Goal: Complete application form: Fill out and submit a form for a specific purpose

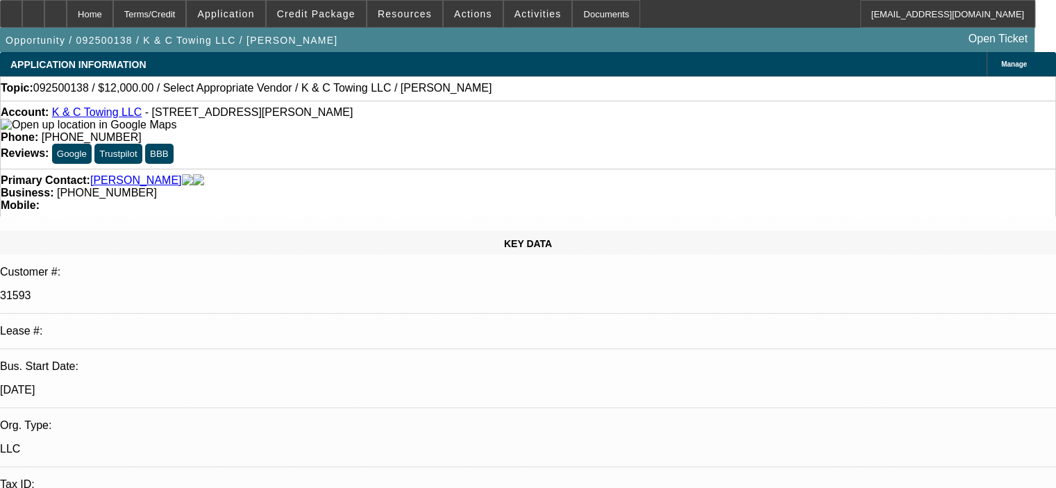
select select "0"
select select "2"
select select "0.1"
select select "4"
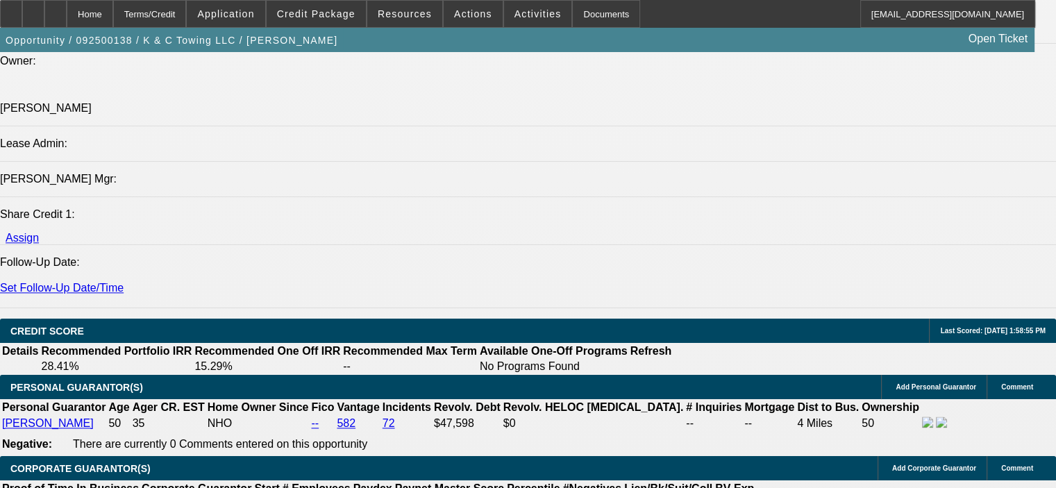
scroll to position [1736, 0]
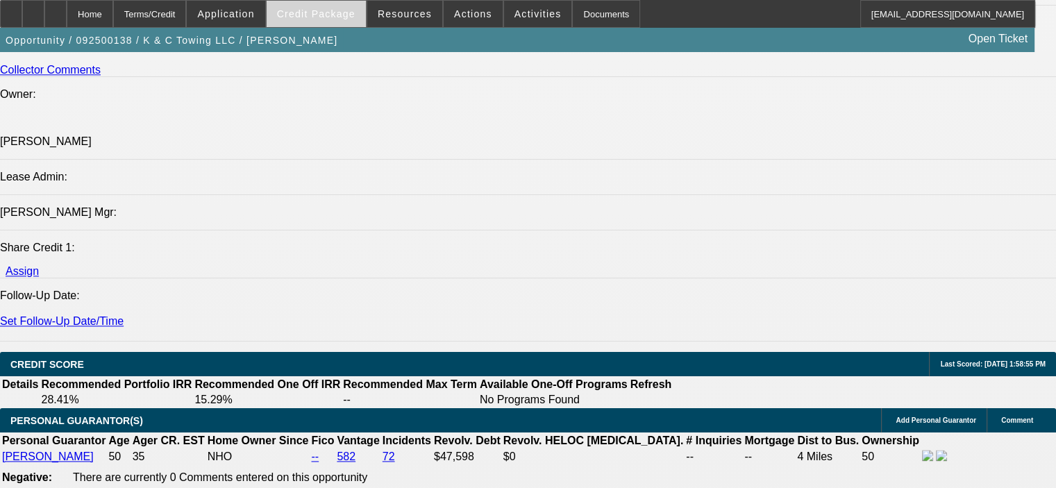
click at [352, 10] on span "Credit Package" at bounding box center [316, 13] width 78 height 11
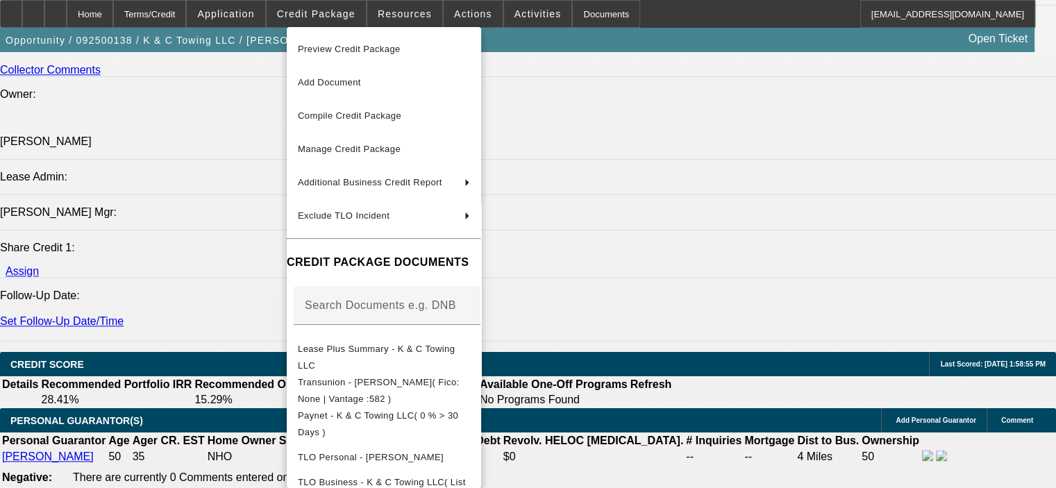
click at [258, 13] on div at bounding box center [528, 244] width 1056 height 488
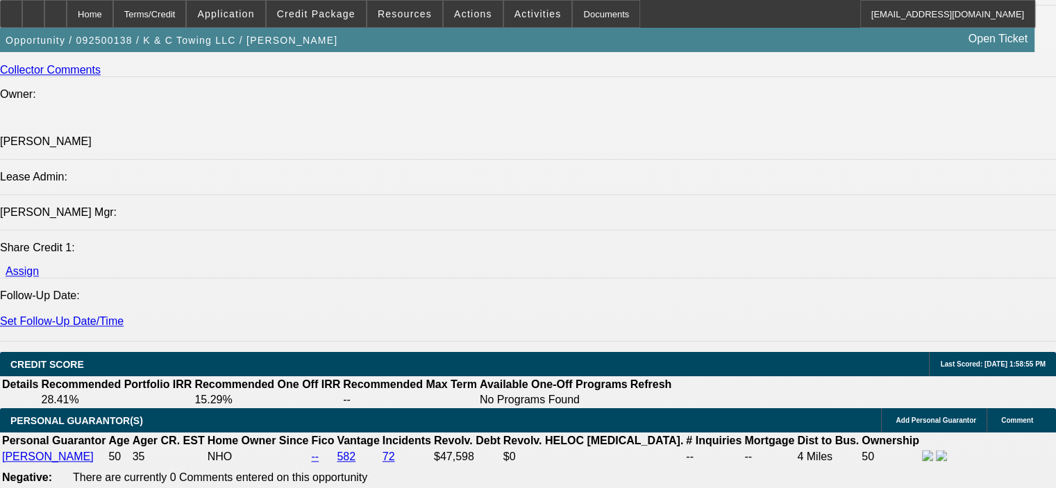
click at [254, 13] on span "Application" at bounding box center [225, 13] width 57 height 11
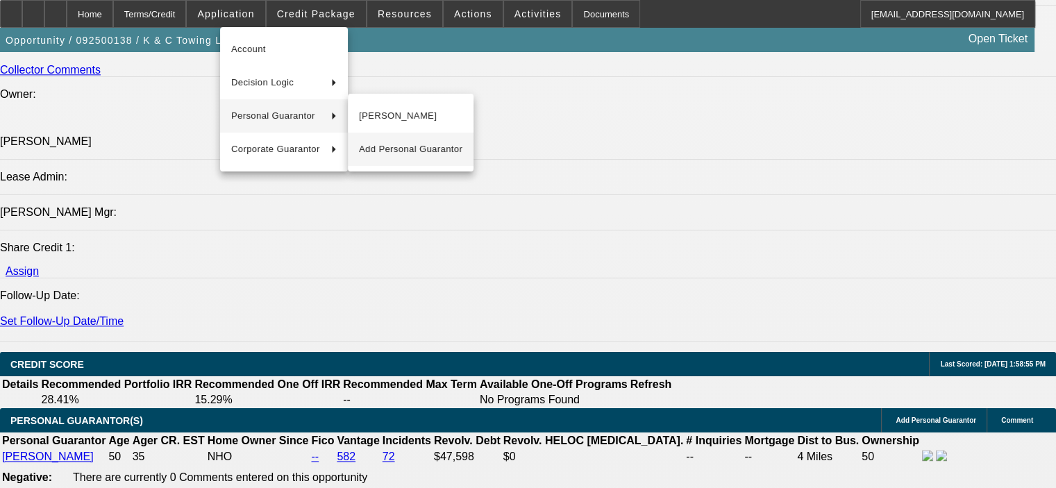
click at [406, 151] on span "Add Personal Guarantor" at bounding box center [410, 149] width 103 height 17
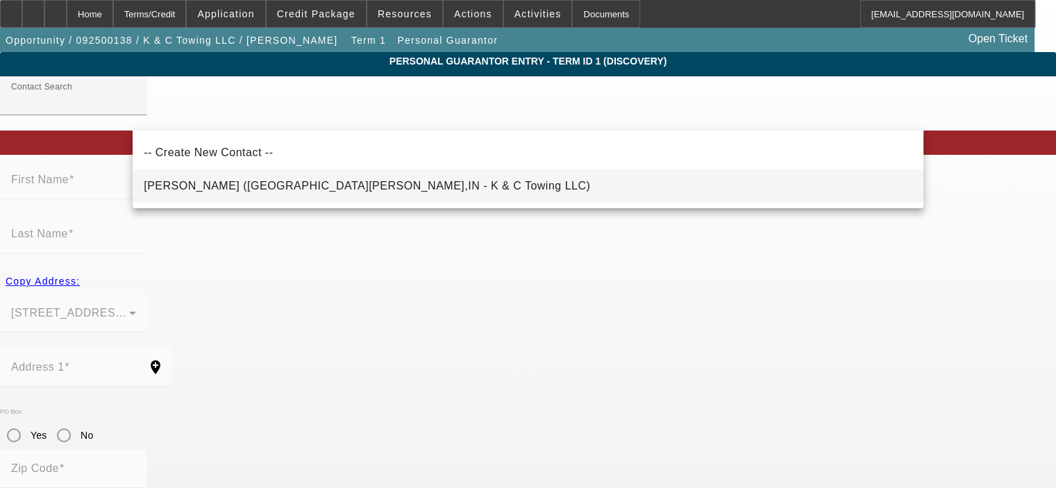
click at [281, 191] on span "[PERSON_NAME] ([GEOGRAPHIC_DATA][PERSON_NAME],IN - K & C Towing LLC)" at bounding box center [367, 186] width 447 height 17
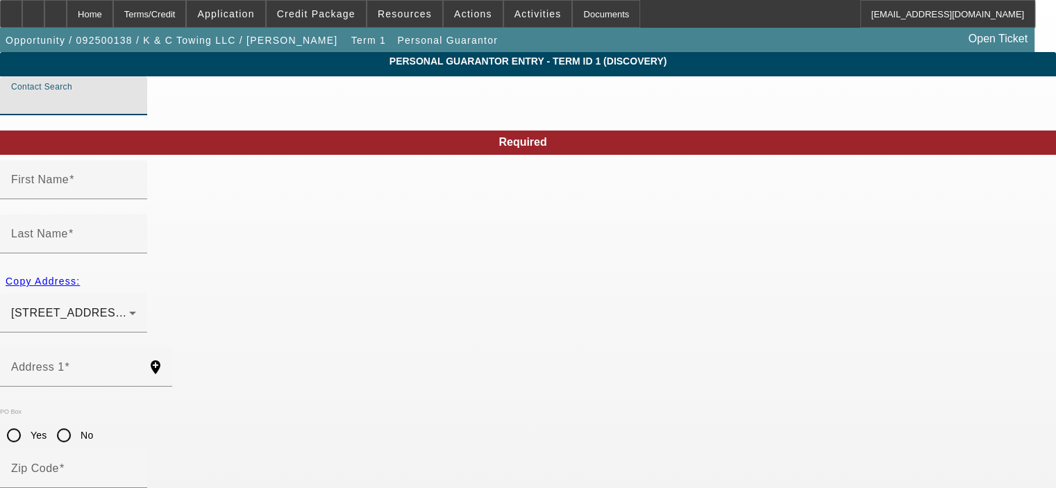
type input "[PERSON_NAME] ([GEOGRAPHIC_DATA][PERSON_NAME],IN - K & C Towing LLC)"
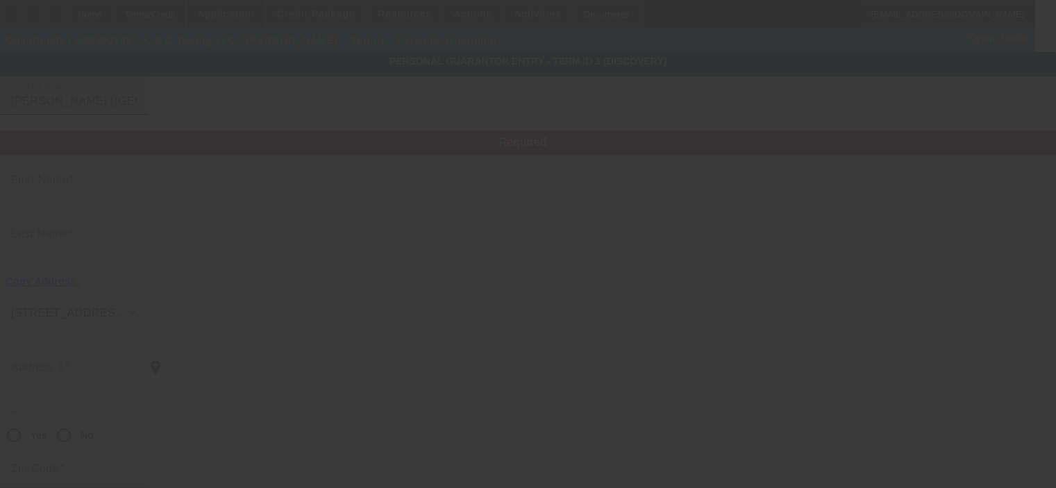
type input "[PERSON_NAME]"
type input "[STREET_ADDRESS]"
radio input "true"
type input "46819"
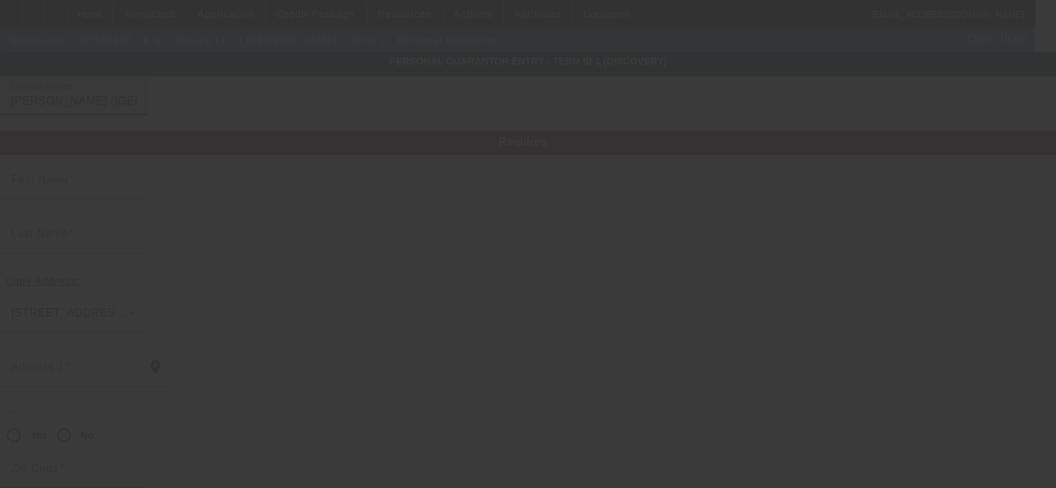
type input "Fort Wayne"
type input "[PHONE_NUMBER]"
type input "50"
type input "305-92-7785"
type input "$72,000.00"
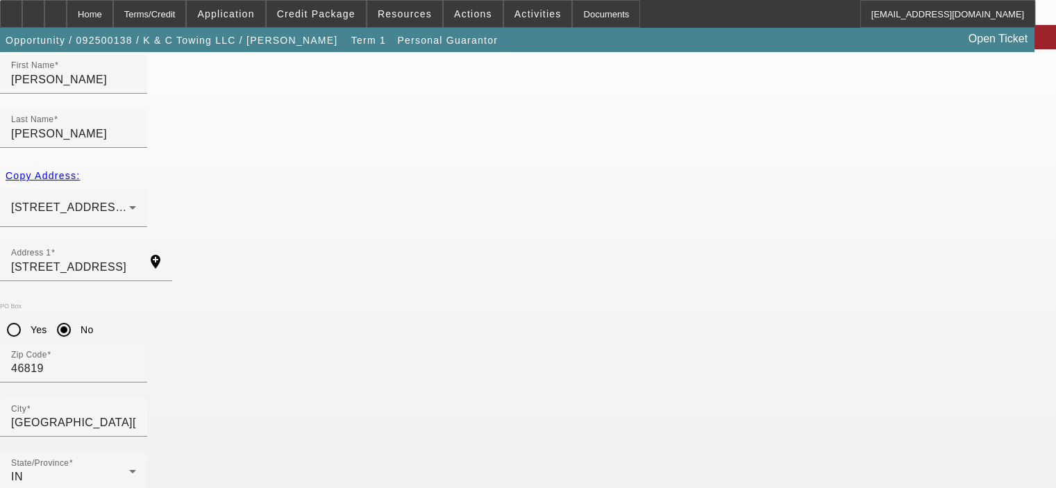
scroll to position [117, 0]
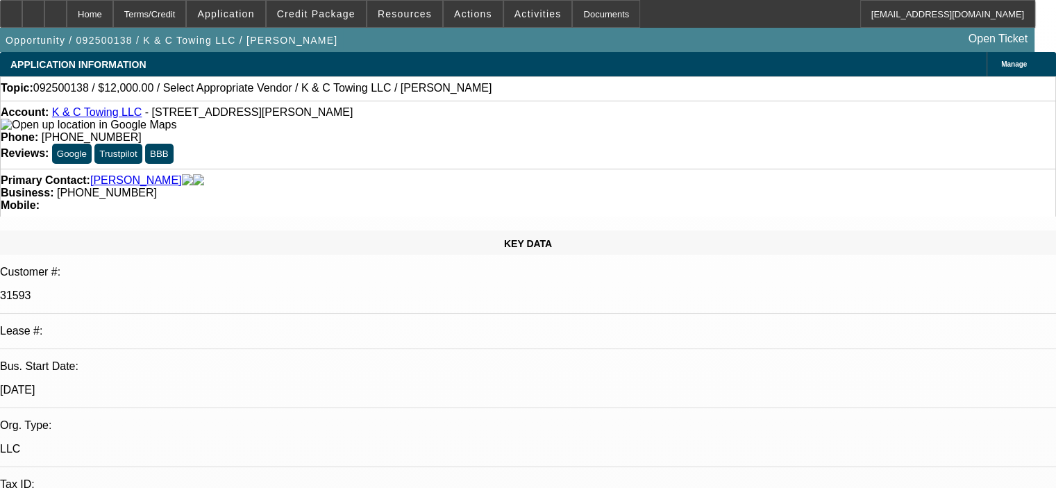
select select "0"
select select "2"
select select "0.1"
select select "4"
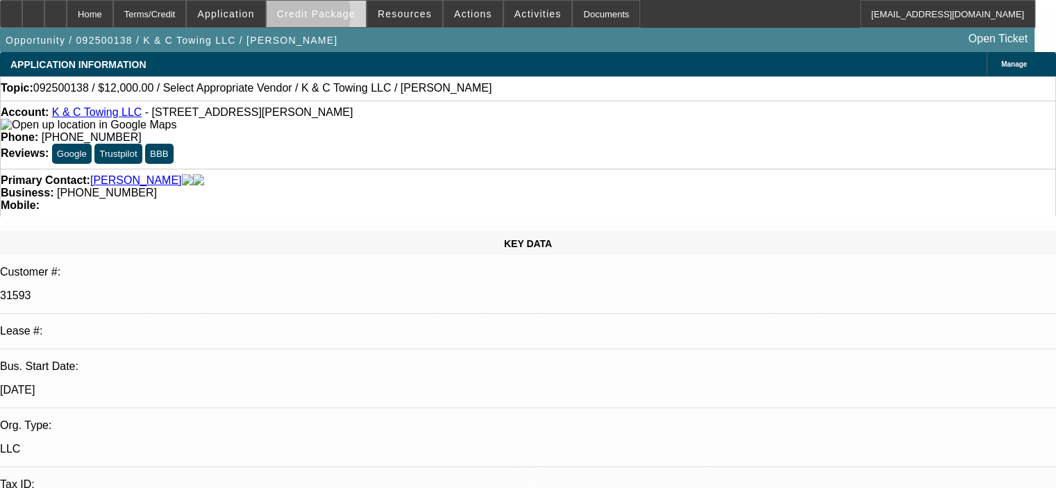
click at [314, 18] on span "Credit Package" at bounding box center [316, 13] width 78 height 11
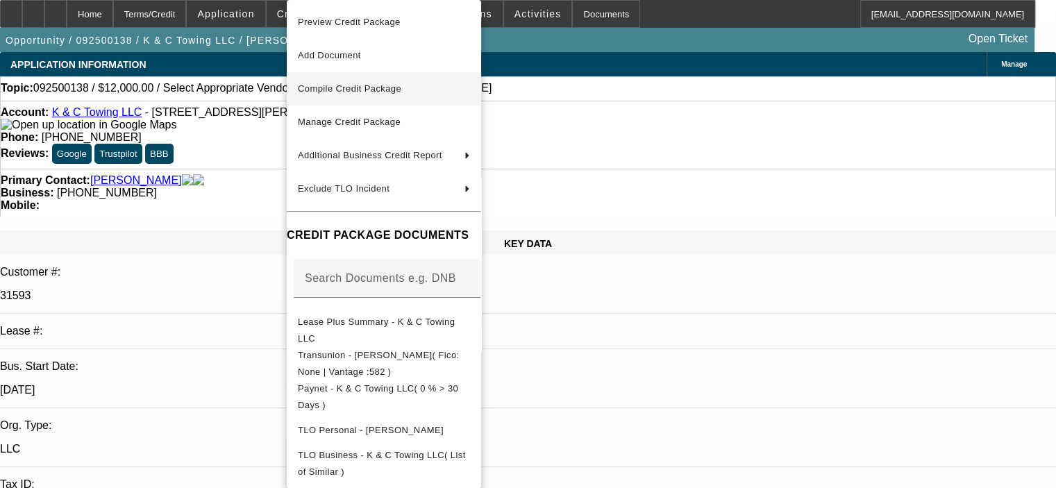
click at [341, 88] on span "Compile Credit Package" at bounding box center [349, 88] width 103 height 10
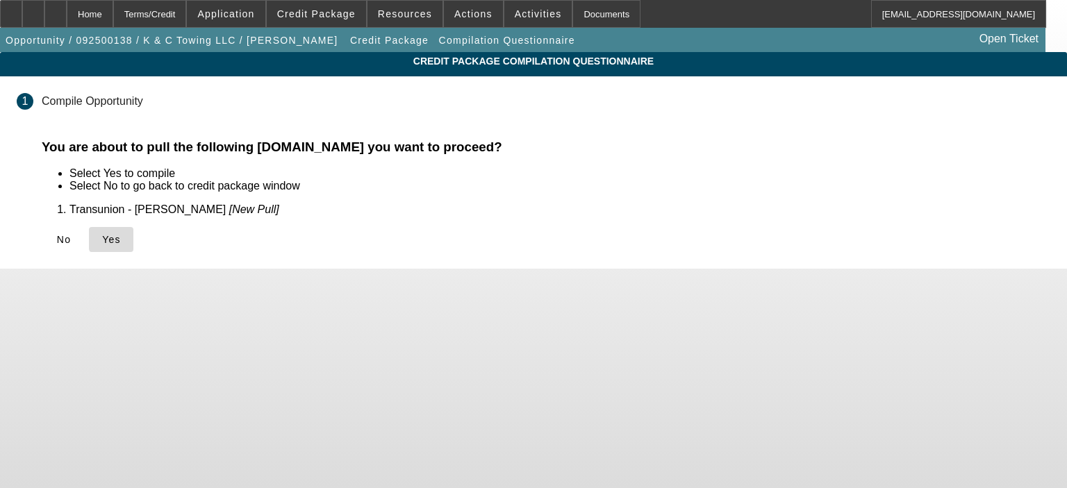
click at [121, 238] on span "Yes" at bounding box center [111, 239] width 19 height 11
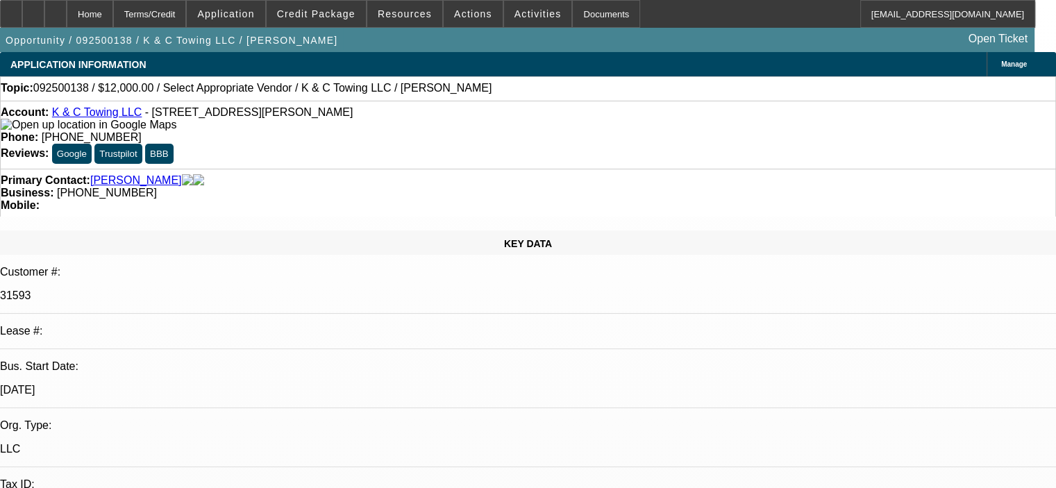
select select "0"
select select "2"
select select "0.1"
select select "4"
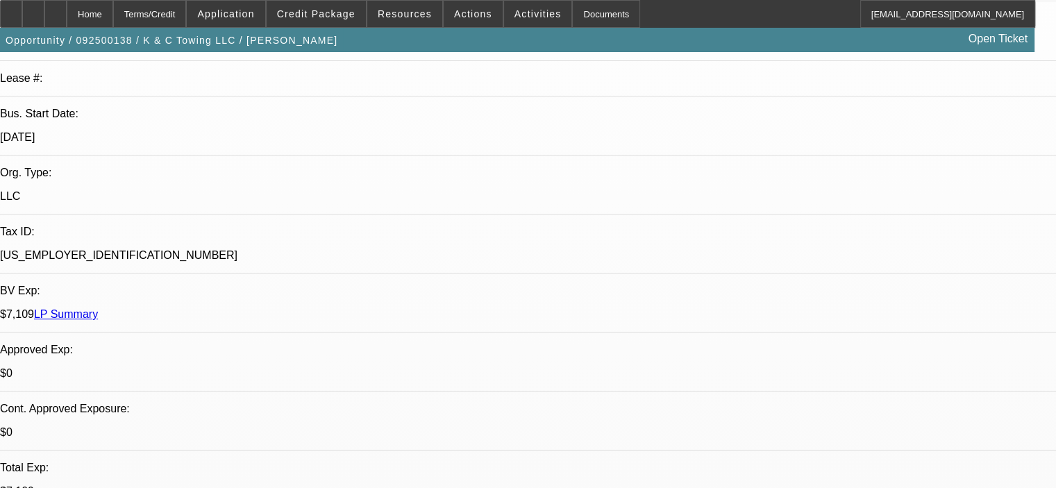
scroll to position [278, 0]
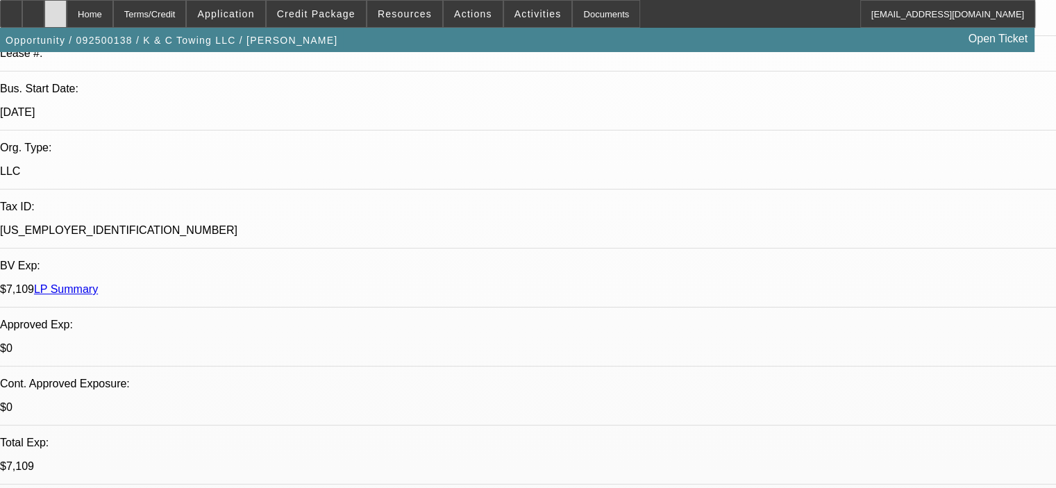
click at [56, 9] on icon at bounding box center [56, 9] width 0 height 0
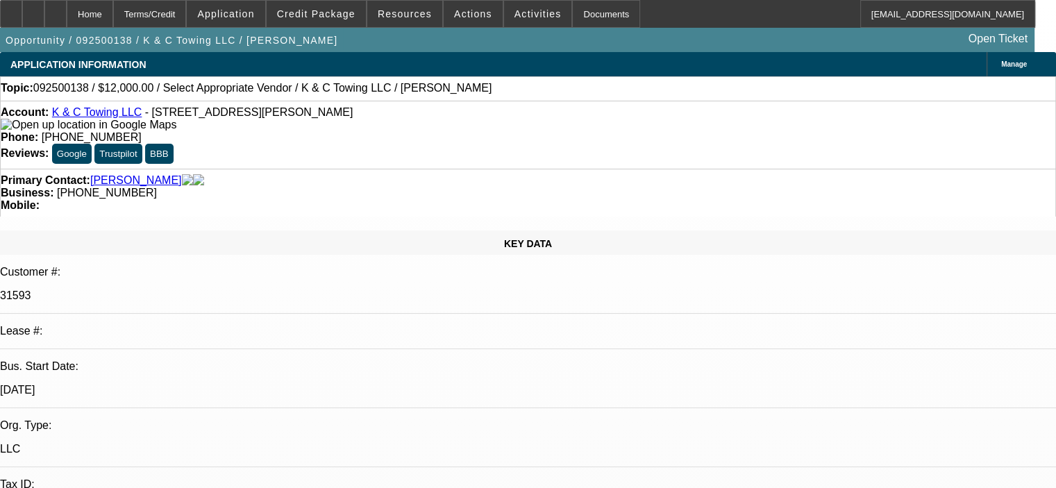
select select "0"
select select "2"
select select "0.1"
select select "4"
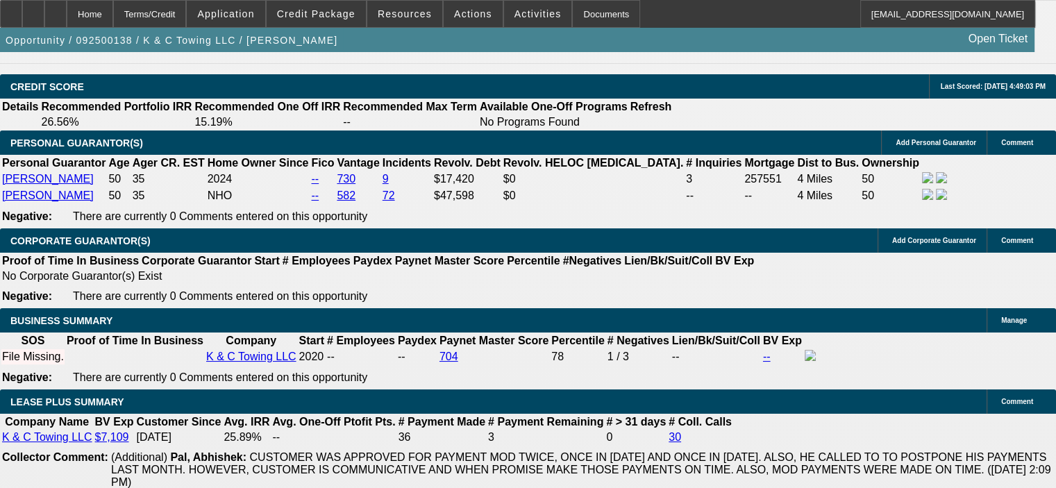
scroll to position [2083, 0]
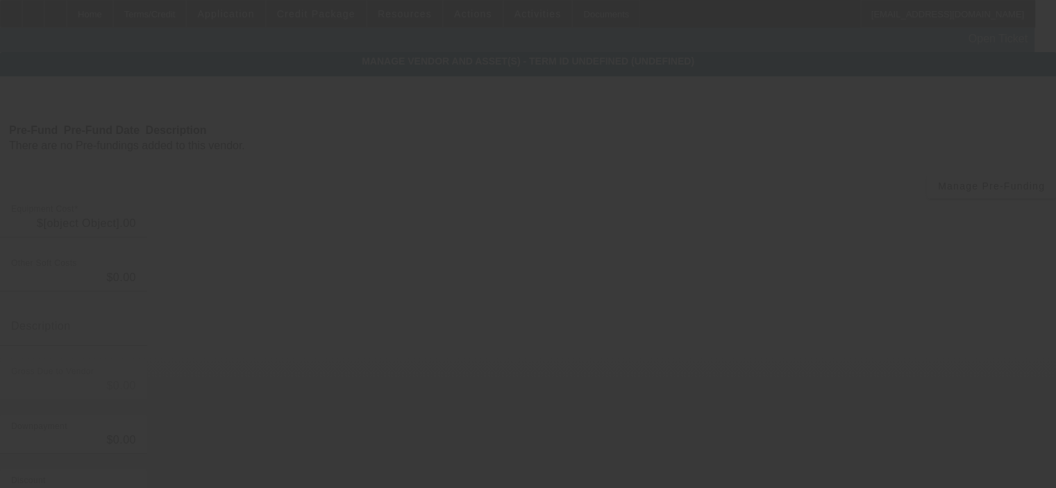
type input "$12,000.00"
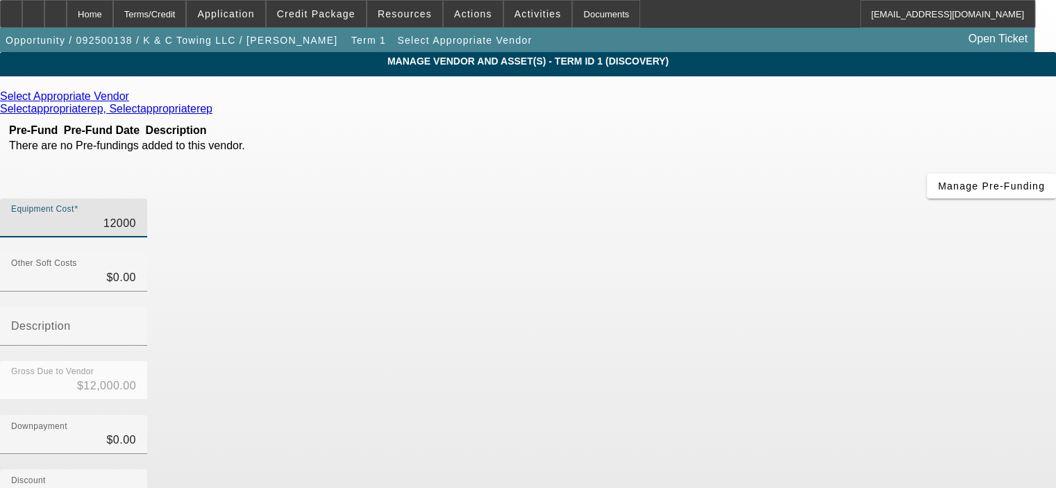
drag, startPoint x: 660, startPoint y: 119, endPoint x: 738, endPoint y: 115, distance: 77.9
click at [738, 199] on div "Equipment Cost 12000" at bounding box center [528, 226] width 1056 height 54
type input "1"
type input "$1.00"
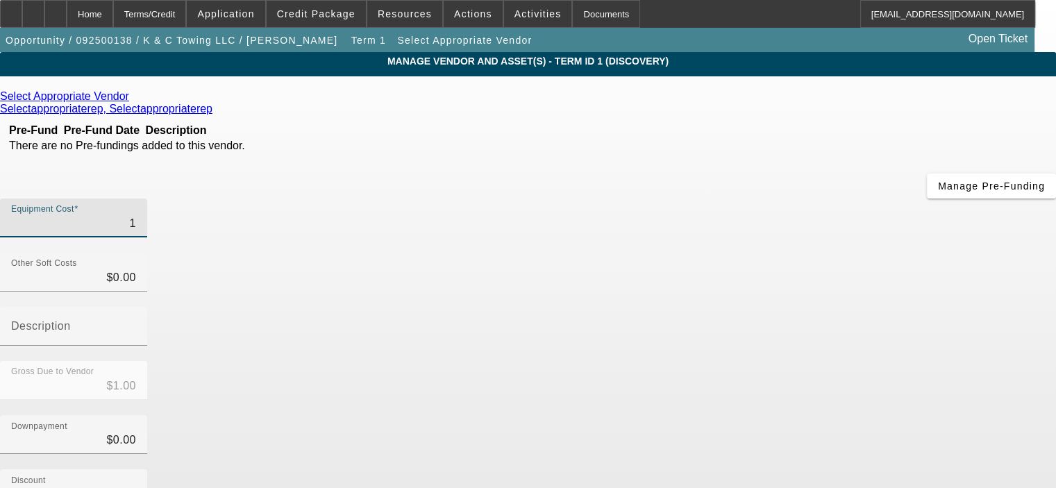
type input "10"
type input "$10.00"
type input "109"
type input "$109.00"
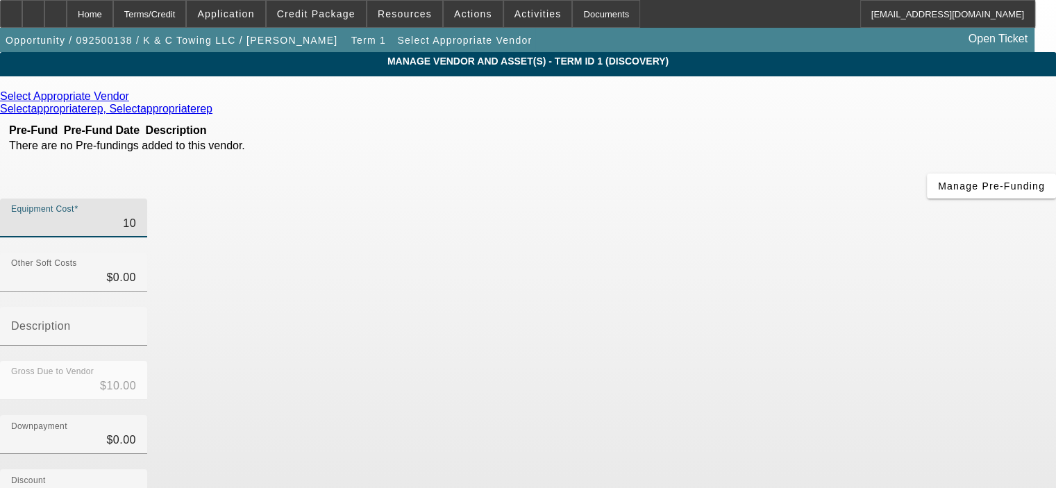
type input "$109.00"
type input "1095"
type input "$1,095.00"
type input "10958"
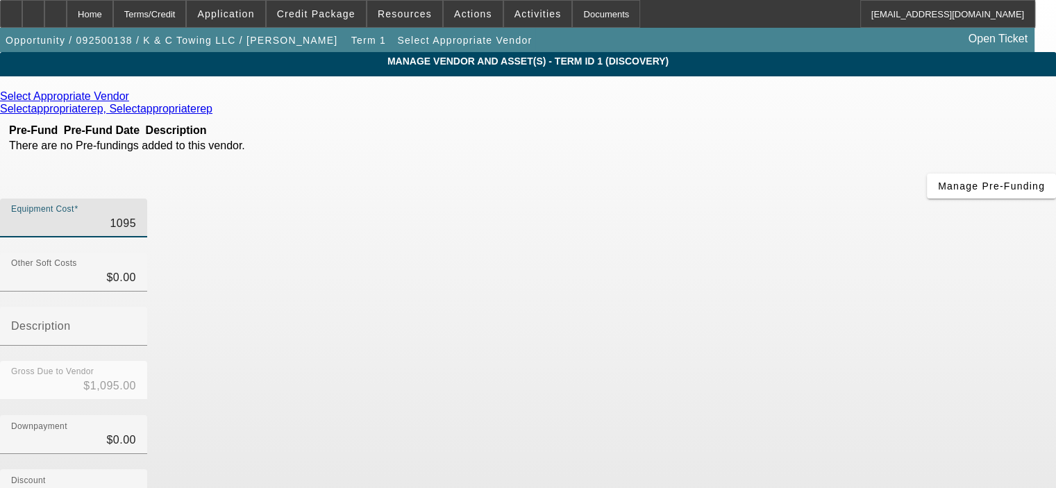
type input "$10,958.00"
type input "10958.3"
type input "$10,958.30"
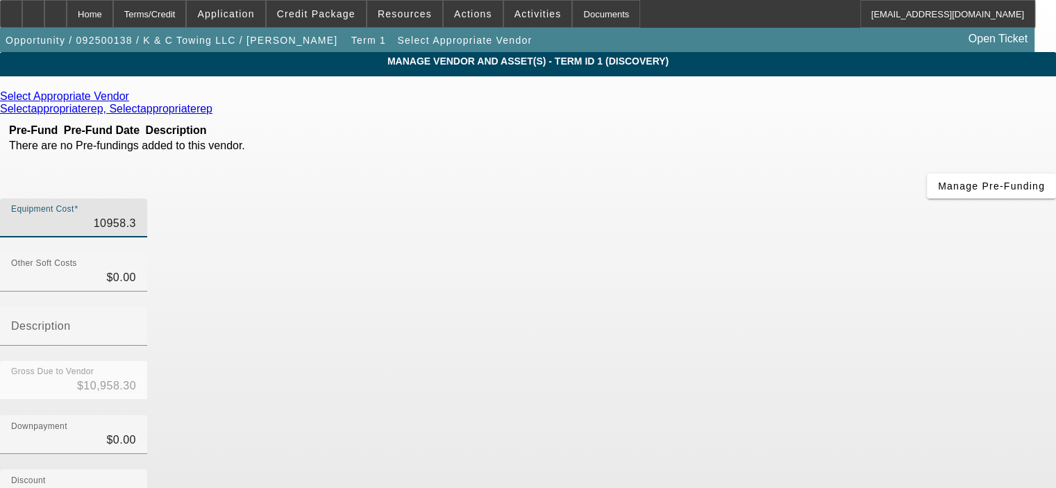
type input "10958.32"
type input "$10,958.32"
click at [804, 415] on div "Downpayment $0.00" at bounding box center [528, 442] width 1056 height 54
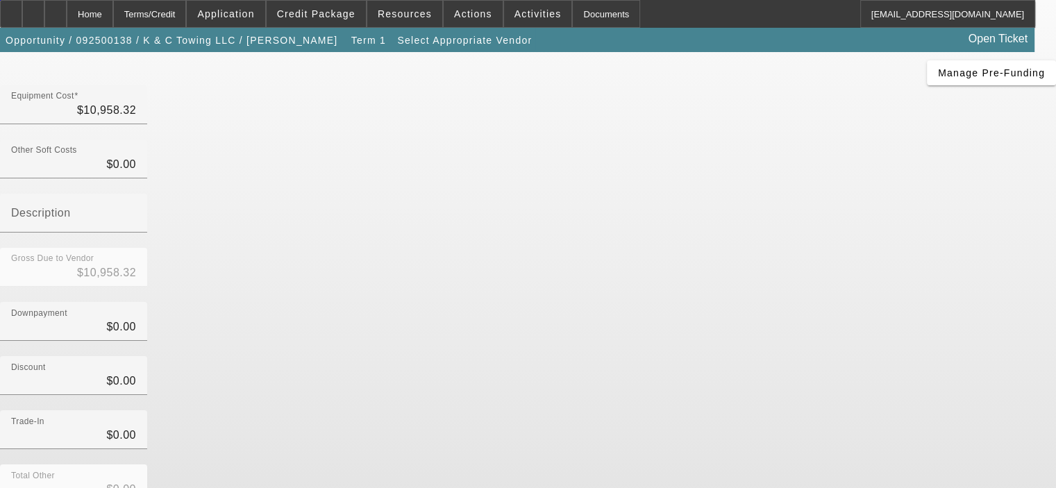
scroll to position [139, 0]
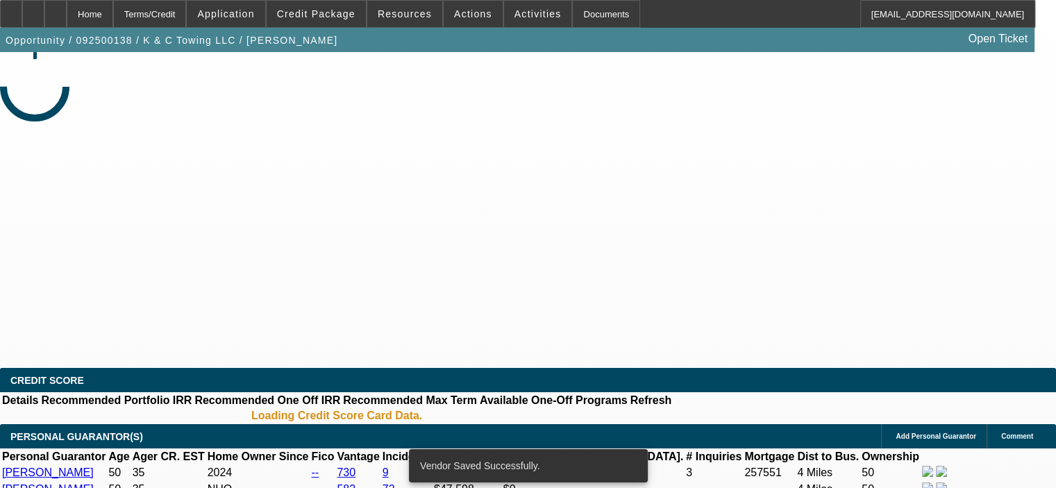
select select "0"
select select "2"
select select "0.1"
select select "4"
